Goal: Find specific page/section: Find specific page/section

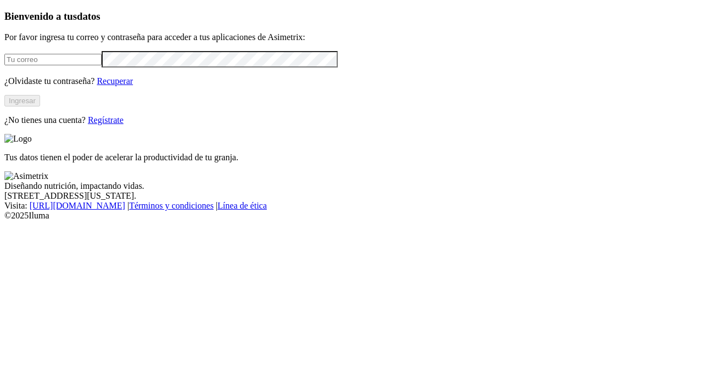
type input "[PERSON_NAME][EMAIL_ADDRESS][DOMAIN_NAME]"
click at [40, 107] on button "Ingresar" at bounding box center [22, 101] width 36 height 12
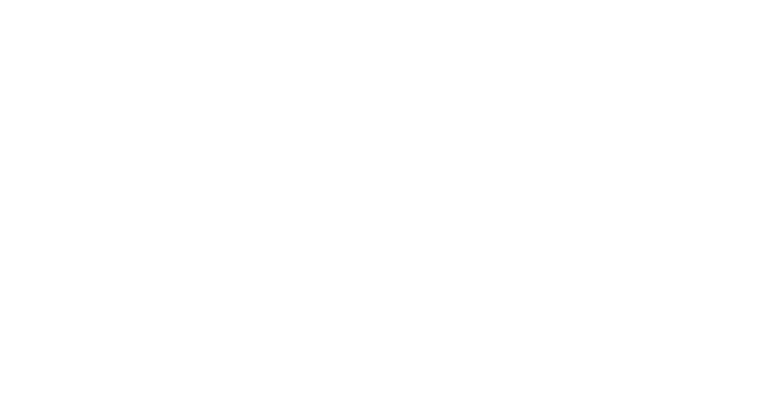
drag, startPoint x: 691, startPoint y: 0, endPoint x: 464, endPoint y: 21, distance: 228.3
